Goal: Find specific page/section: Find specific page/section

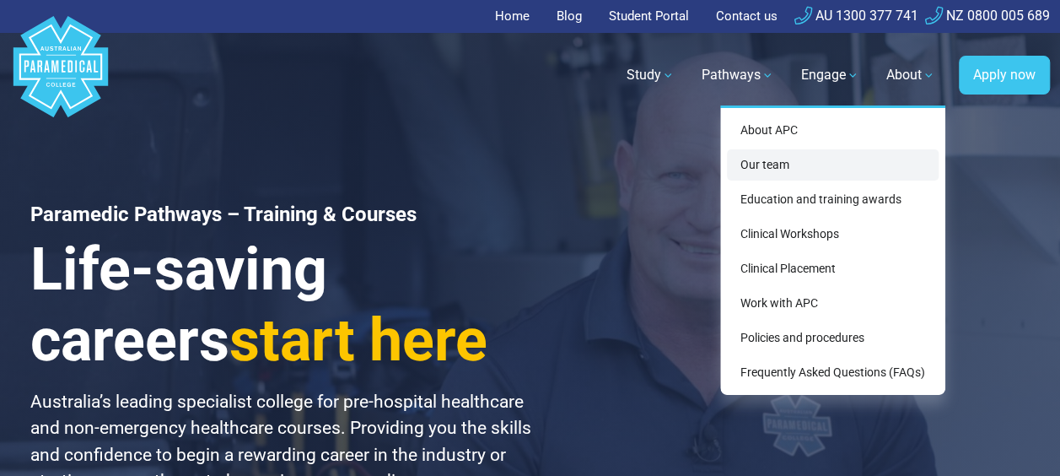
click at [766, 164] on link "Our team" at bounding box center [833, 164] width 212 height 31
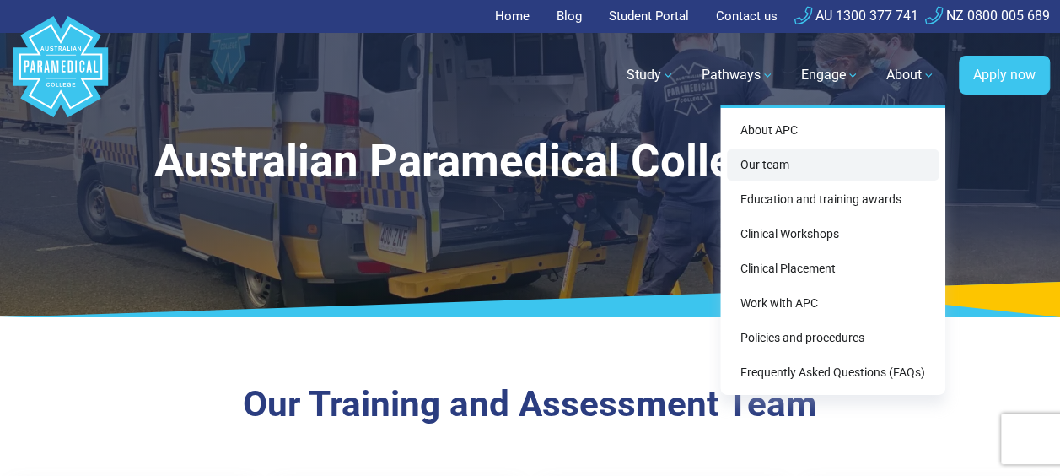
click at [812, 160] on link "Our team" at bounding box center [833, 164] width 212 height 31
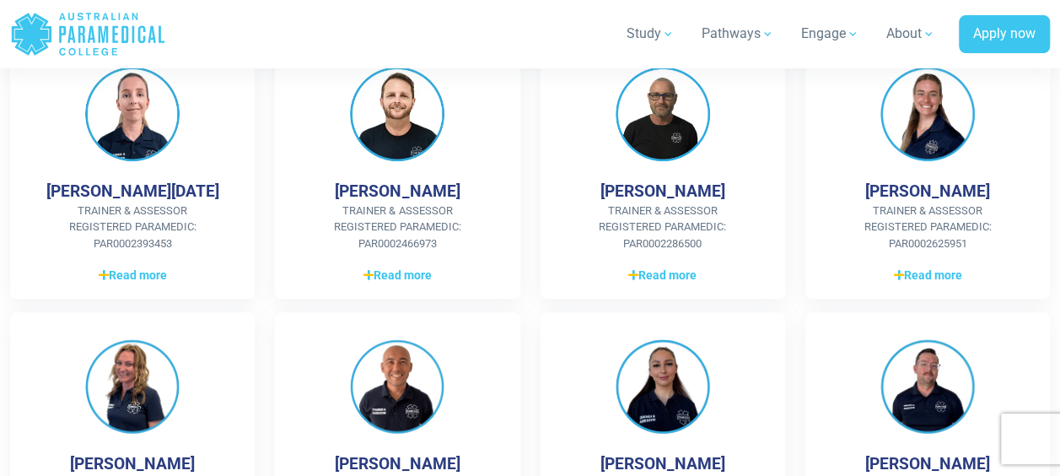
scroll to position [737, 0]
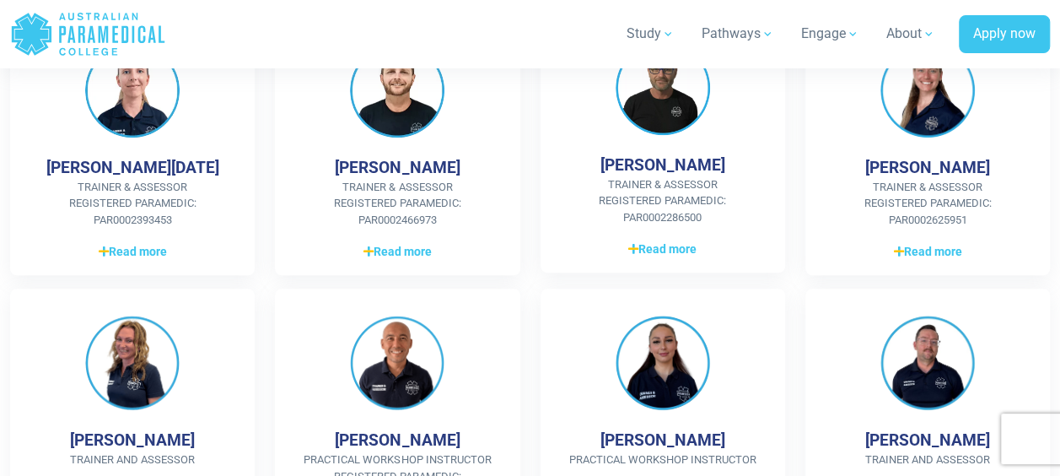
click at [677, 142] on div "Mick Jones Trainer & Assessor Registered Paramedic: PAR0002286500 Gained extens…" at bounding box center [663, 143] width 245 height 260
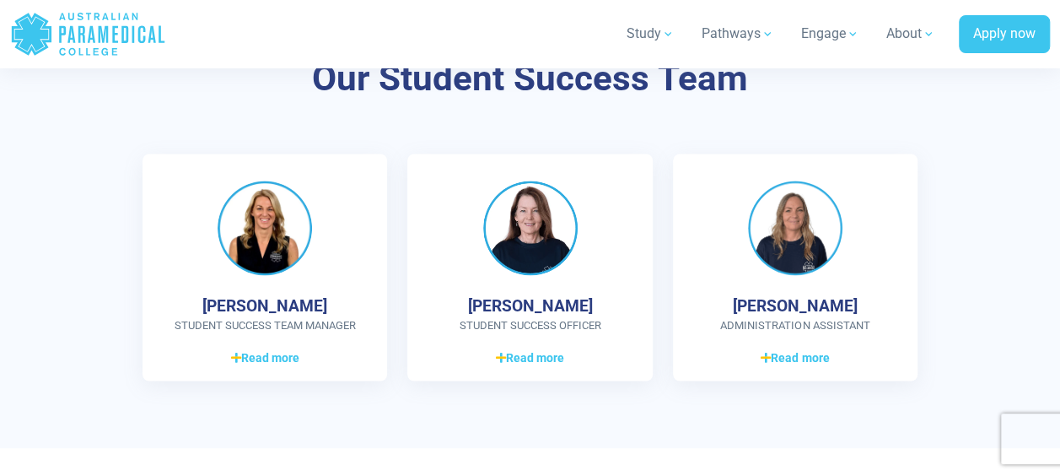
scroll to position [1265, 0]
